Goal: Navigation & Orientation: Find specific page/section

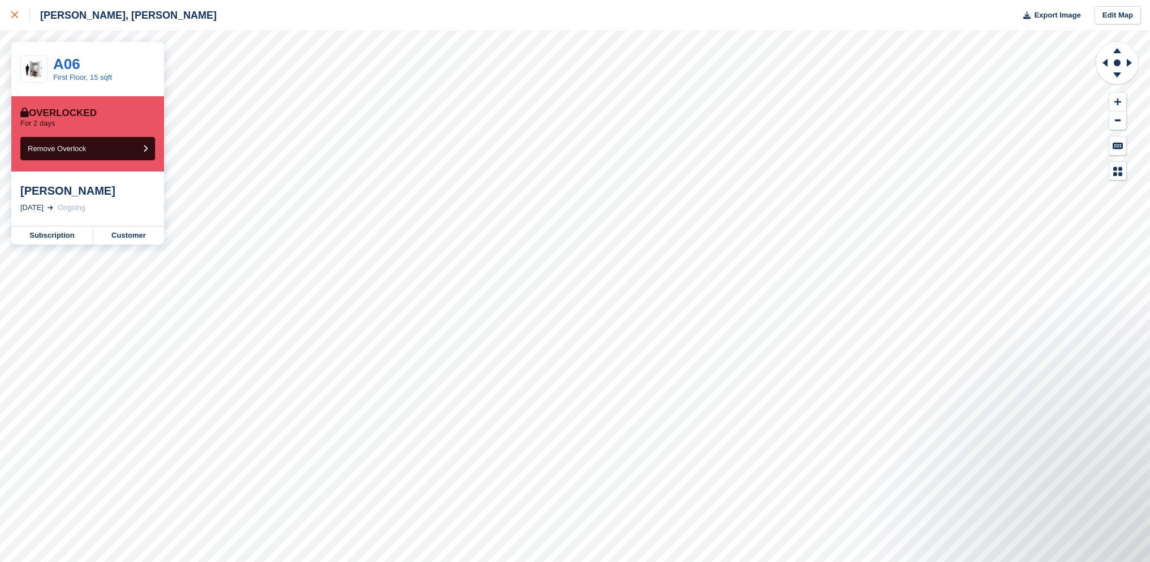
click at [18, 18] on div at bounding box center [20, 15] width 19 height 14
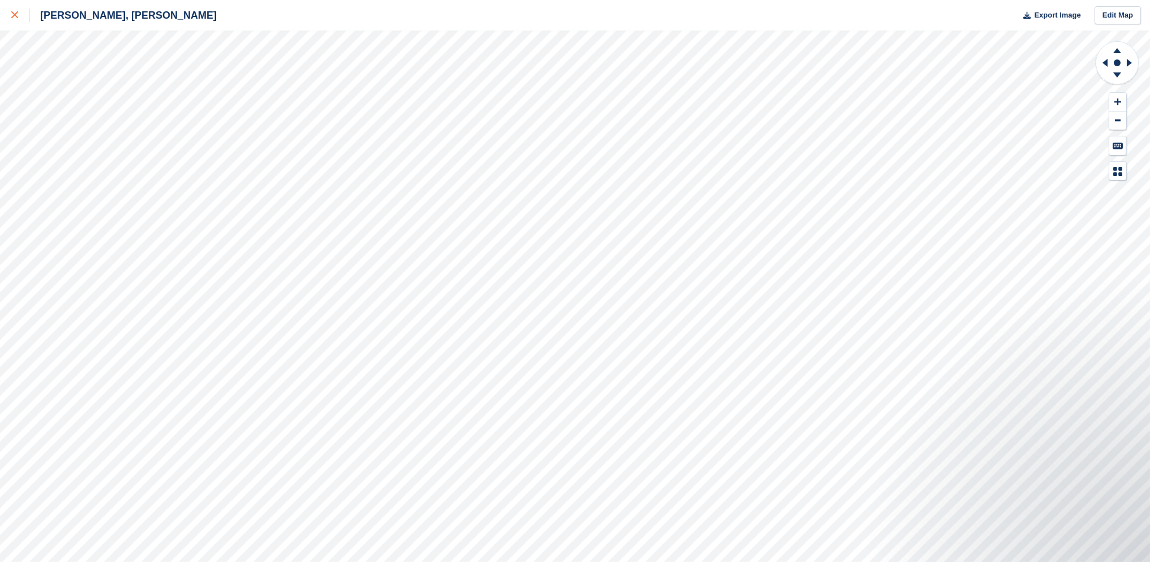
click at [17, 15] on icon at bounding box center [14, 14] width 7 height 7
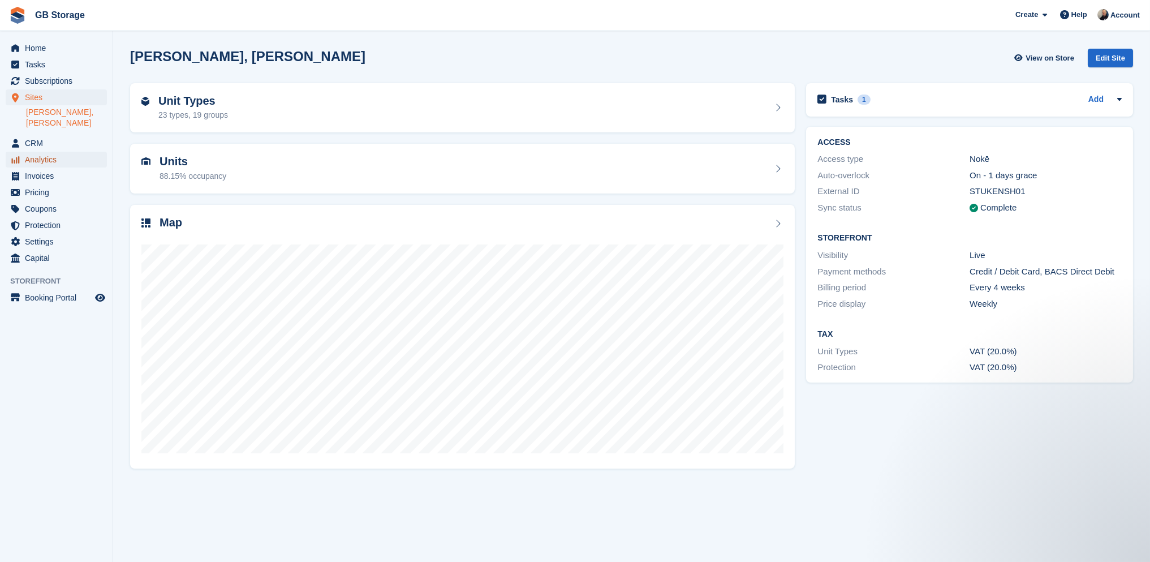
click at [71, 152] on span "Analytics" at bounding box center [59, 160] width 68 height 16
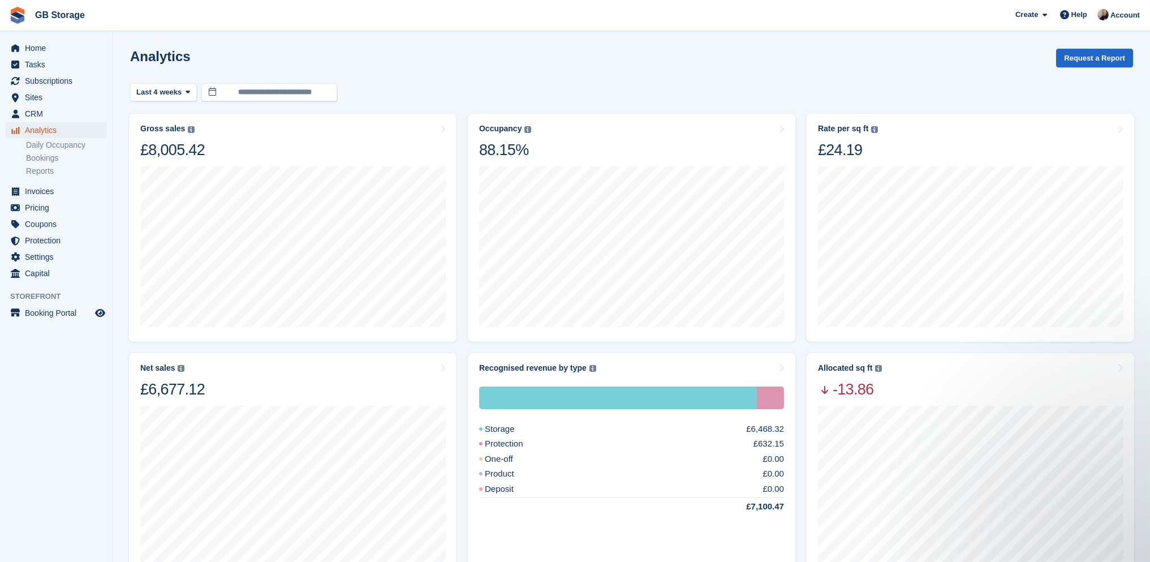
click at [48, 128] on span "Analytics" at bounding box center [59, 130] width 68 height 16
